Goal: Navigation & Orientation: Find specific page/section

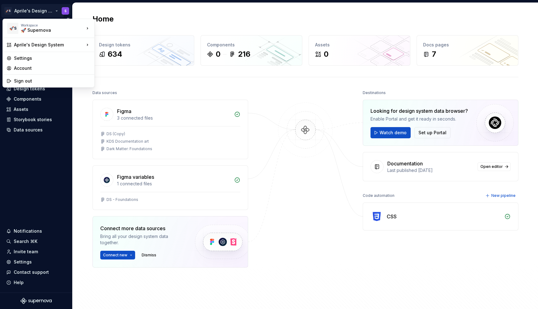
click at [42, 10] on html "🚀S Aprile's Design System S Home Documentation Analytics Code automation Design…" at bounding box center [269, 154] width 538 height 309
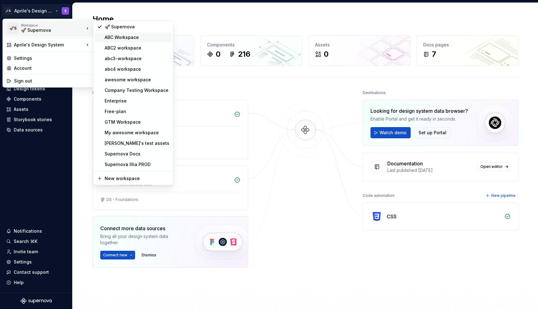
click at [126, 38] on div "ABC Workspace" at bounding box center [137, 37] width 65 height 6
